Goal: Task Accomplishment & Management: Use online tool/utility

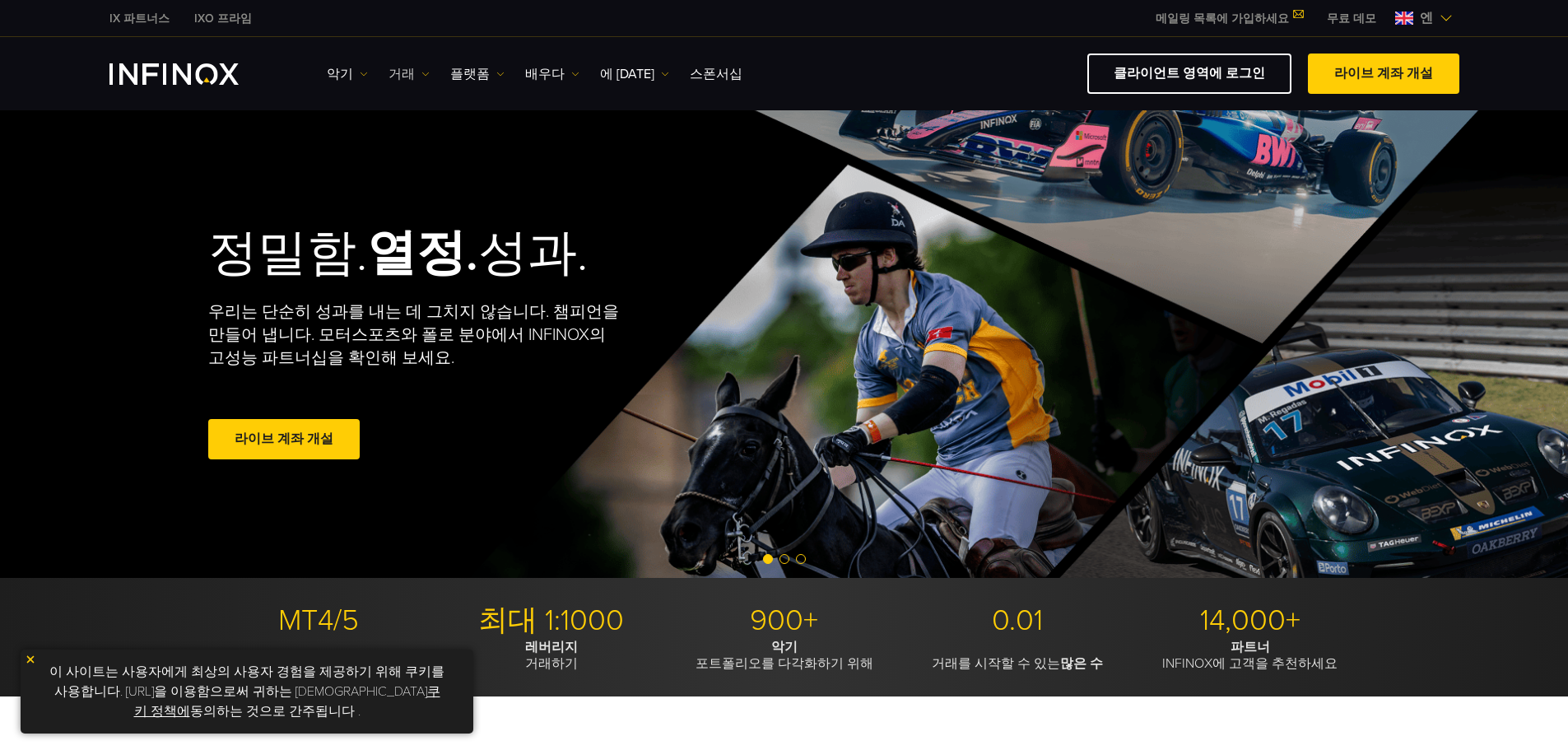
click at [412, 74] on link "거래" at bounding box center [409, 74] width 41 height 19
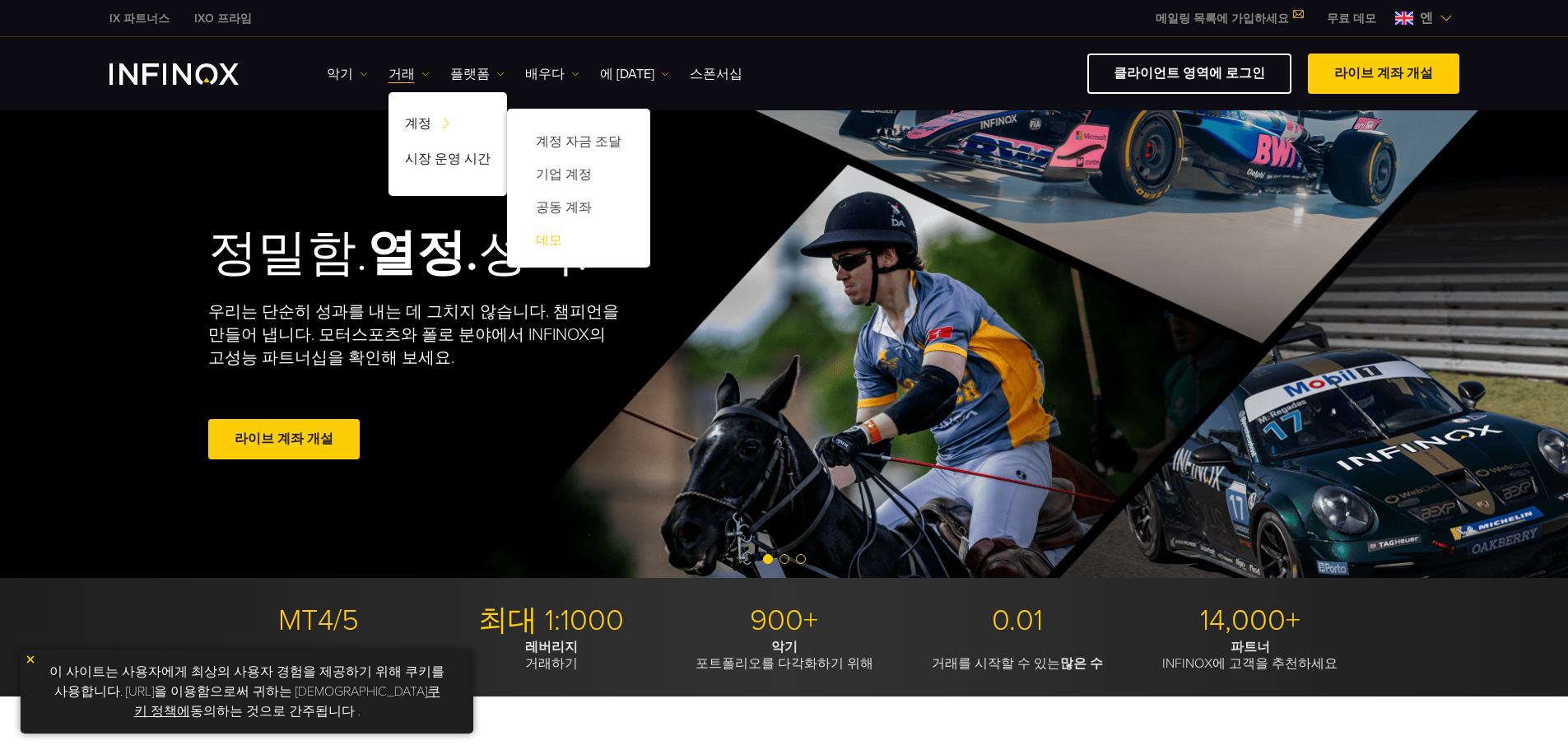
click at [545, 242] on font "데모" at bounding box center [548, 240] width 26 height 17
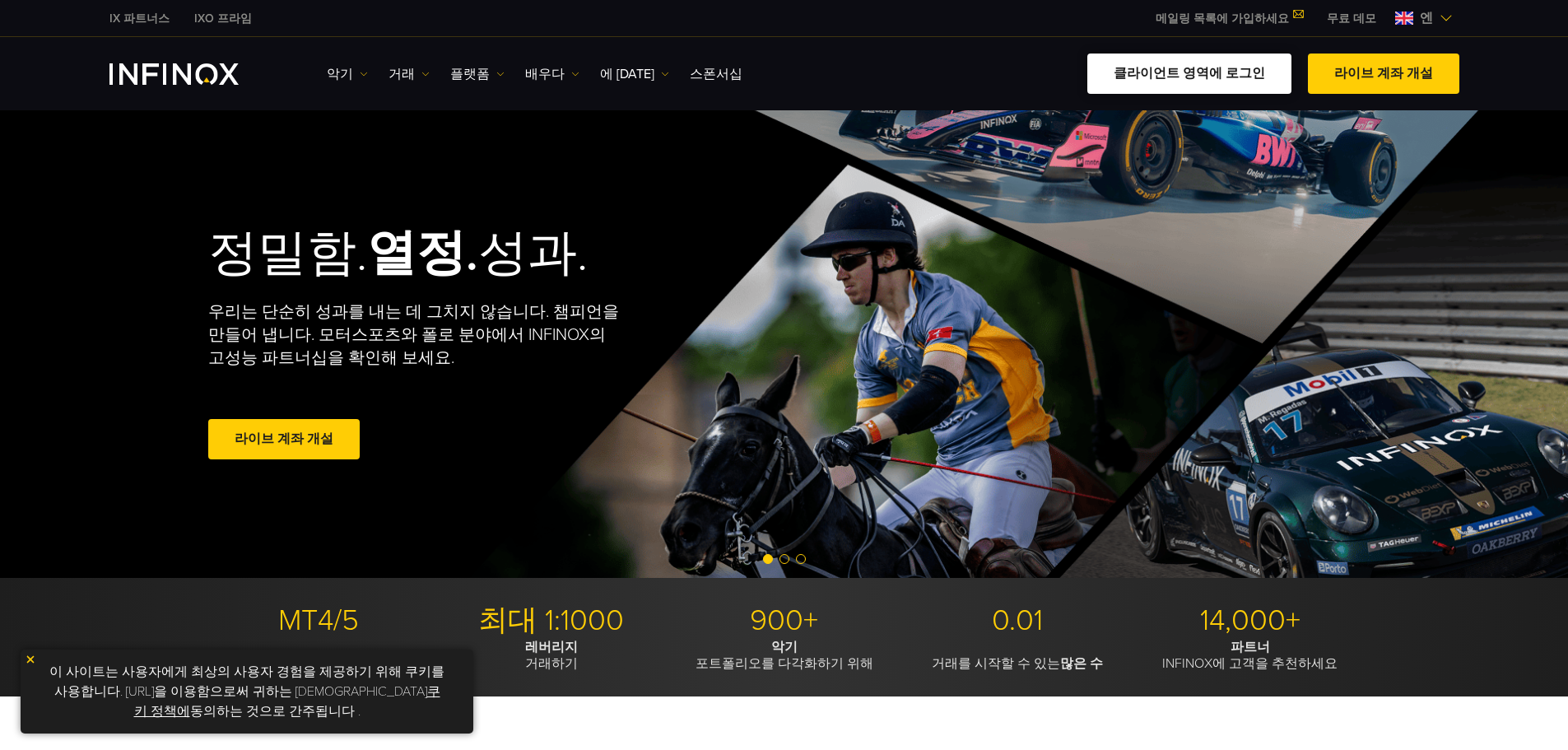
click at [1218, 72] on font "클라이언트 영역에 로그인" at bounding box center [1189, 73] width 151 height 17
